Goal: Task Accomplishment & Management: Manage account settings

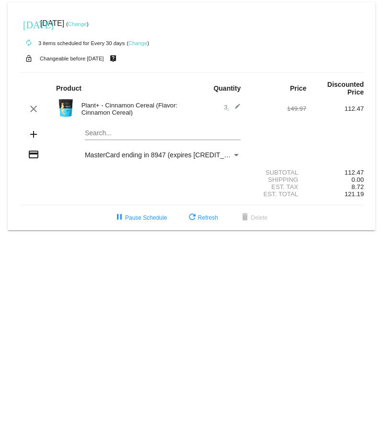
click at [87, 25] on link "Change" at bounding box center [77, 24] width 19 height 6
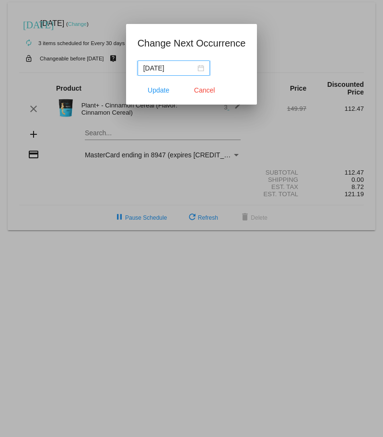
click at [200, 66] on div "[DATE]" at bounding box center [173, 68] width 61 height 11
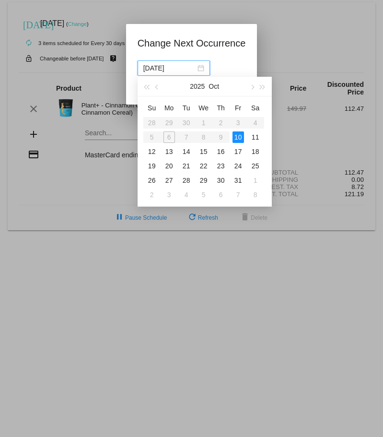
click at [242, 135] on div "10" at bounding box center [239, 137] width 12 height 12
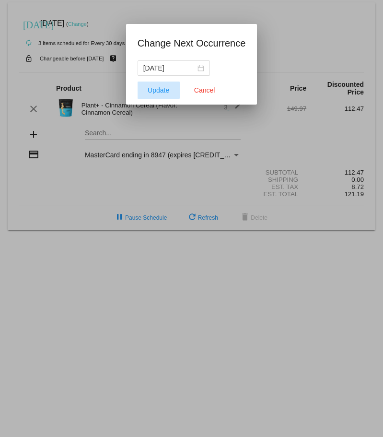
click at [160, 91] on span "Update" at bounding box center [159, 90] width 22 height 8
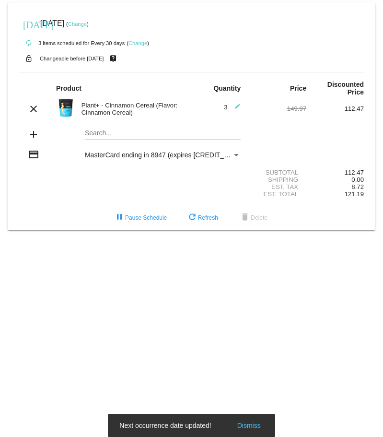
click at [147, 17] on div "today Oct 11 2025 ( Change )" at bounding box center [191, 23] width 345 height 19
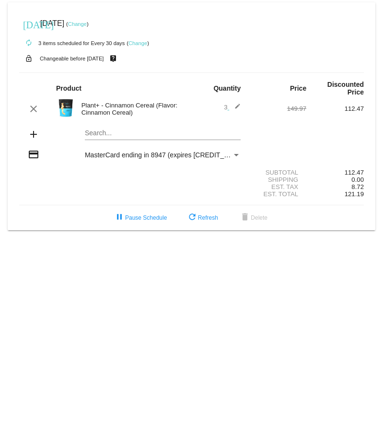
click at [87, 23] on link "Change" at bounding box center [77, 24] width 19 height 6
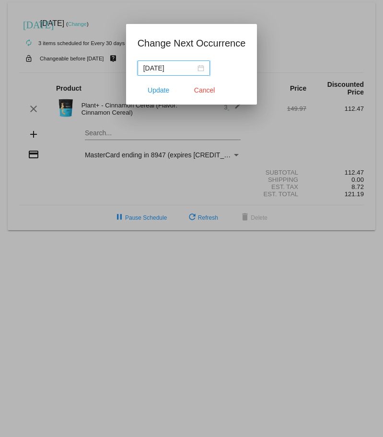
click at [171, 72] on input "[DATE]" at bounding box center [169, 68] width 52 height 11
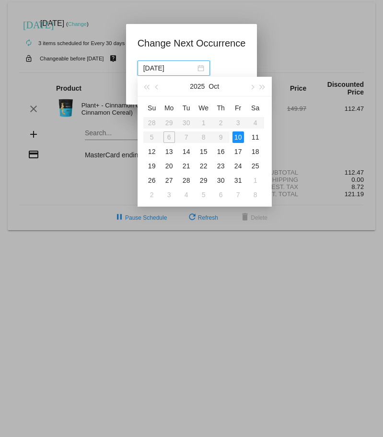
click at [235, 136] on div "10" at bounding box center [239, 137] width 12 height 12
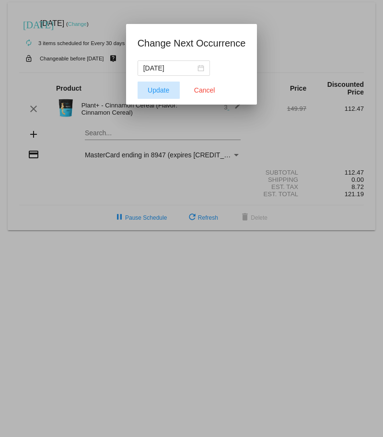
click at [152, 92] on span "Update" at bounding box center [159, 90] width 22 height 8
